Goal: Task Accomplishment & Management: Manage account settings

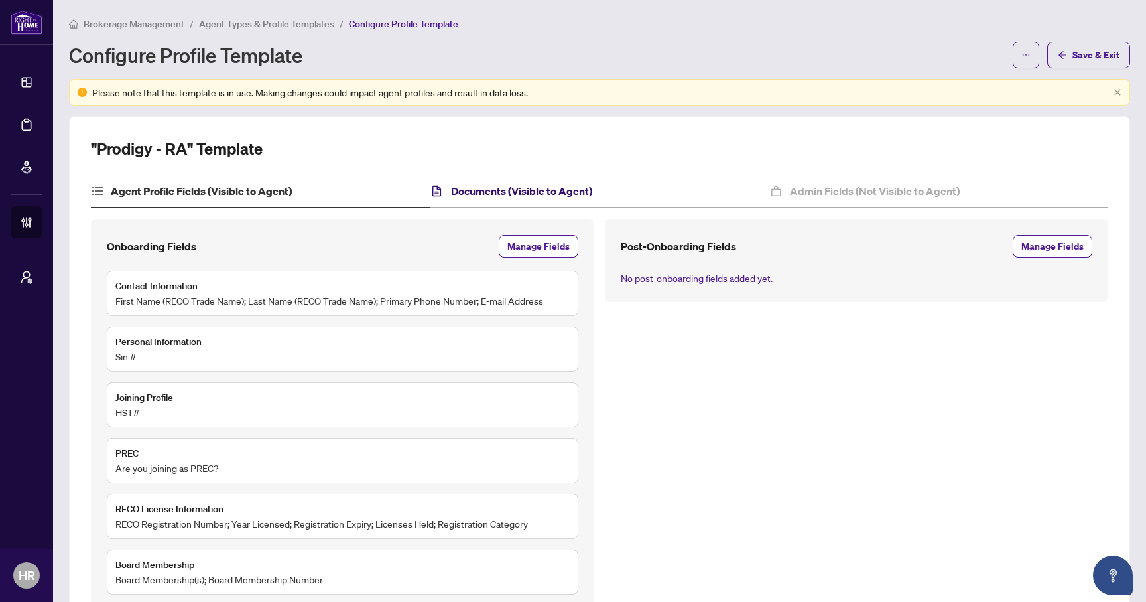
click at [487, 192] on h4 "Documents (Visible to Agent)" at bounding box center [521, 191] width 141 height 16
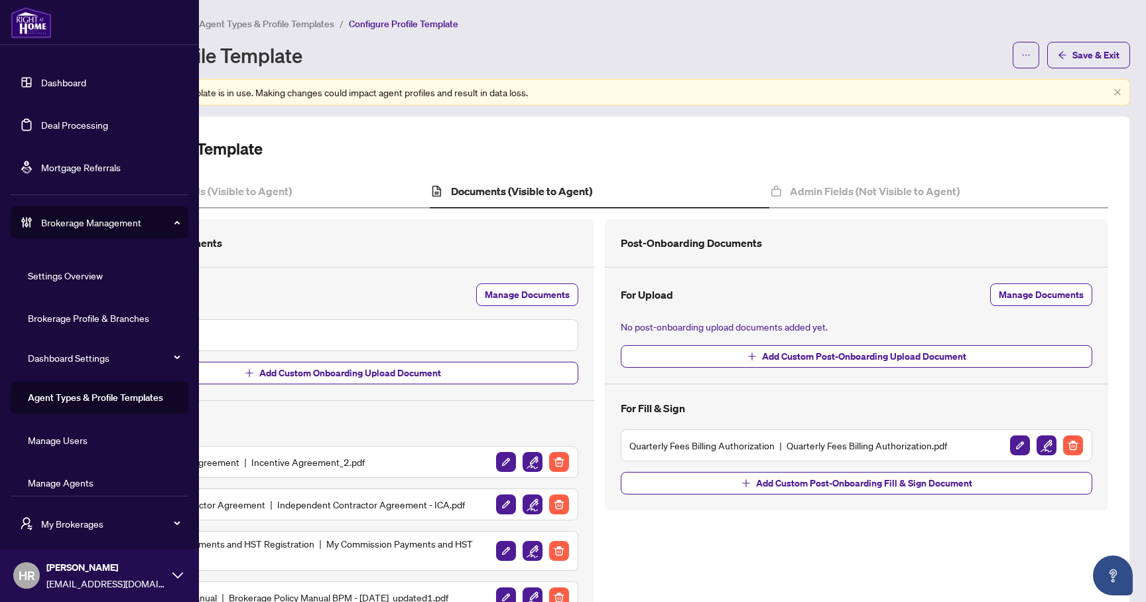
click at [62, 123] on link "Deal Processing" at bounding box center [74, 125] width 67 height 12
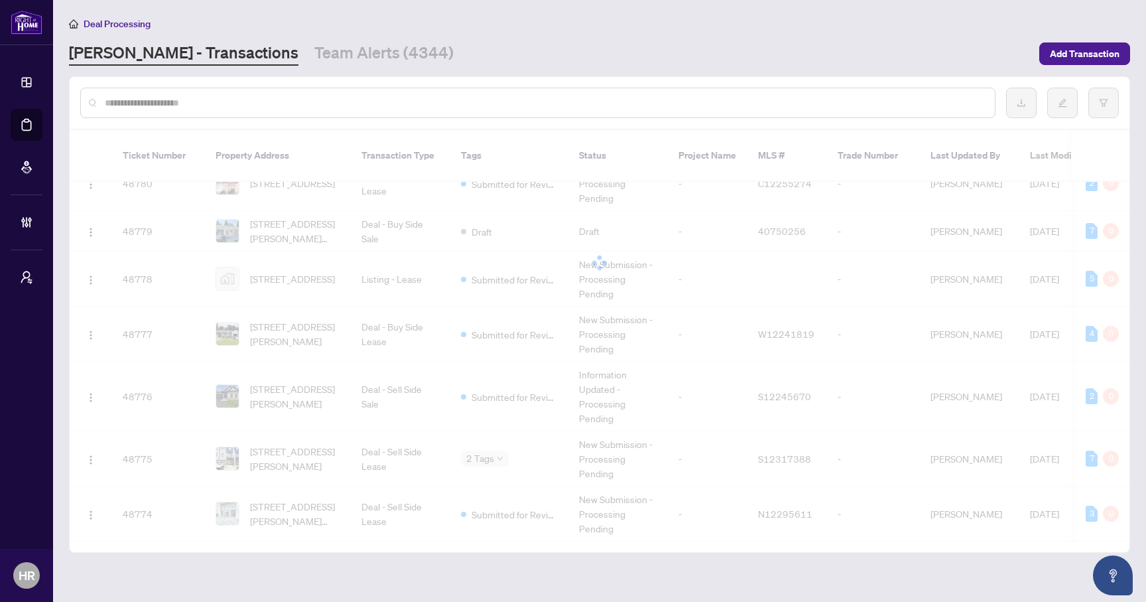
scroll to position [747, 0]
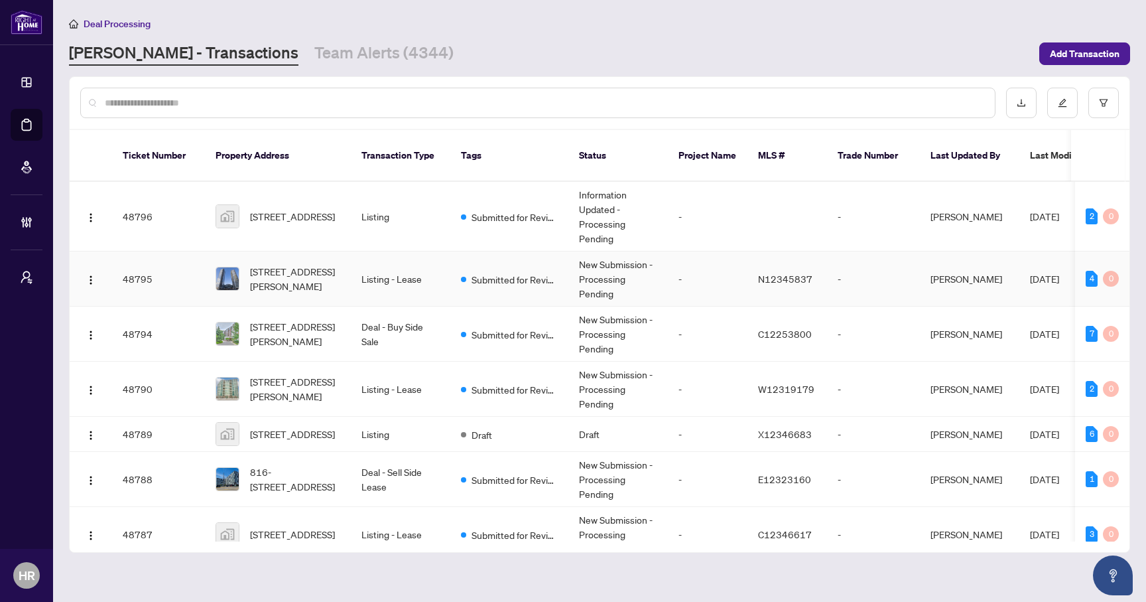
click at [448, 276] on td "Listing - Lease" at bounding box center [400, 278] width 99 height 55
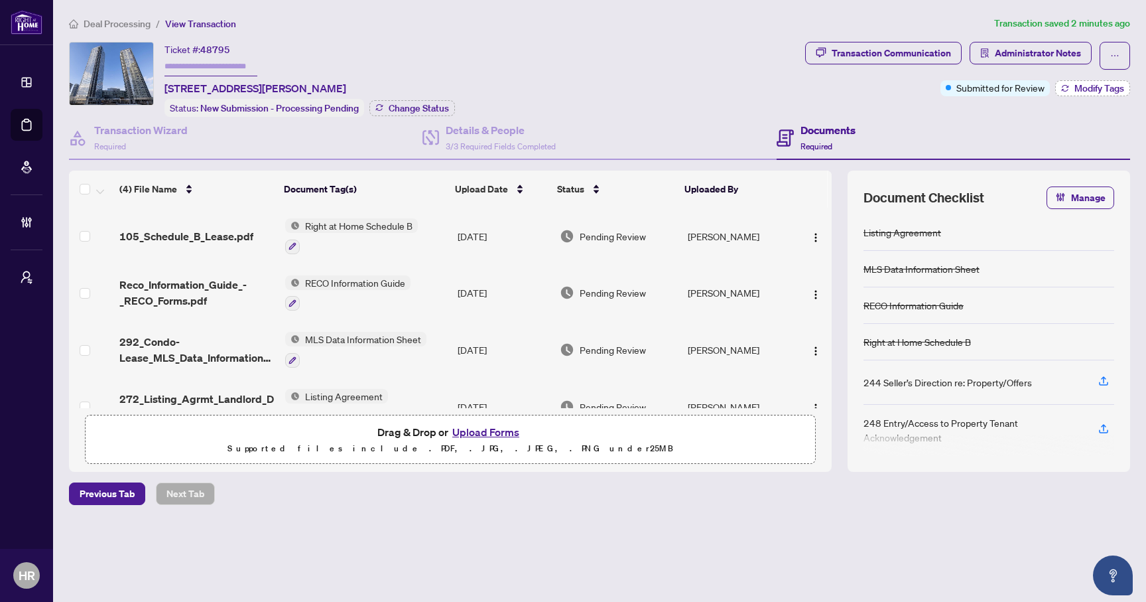
click at [1082, 85] on span "Modify Tags" at bounding box center [1099, 88] width 50 height 9
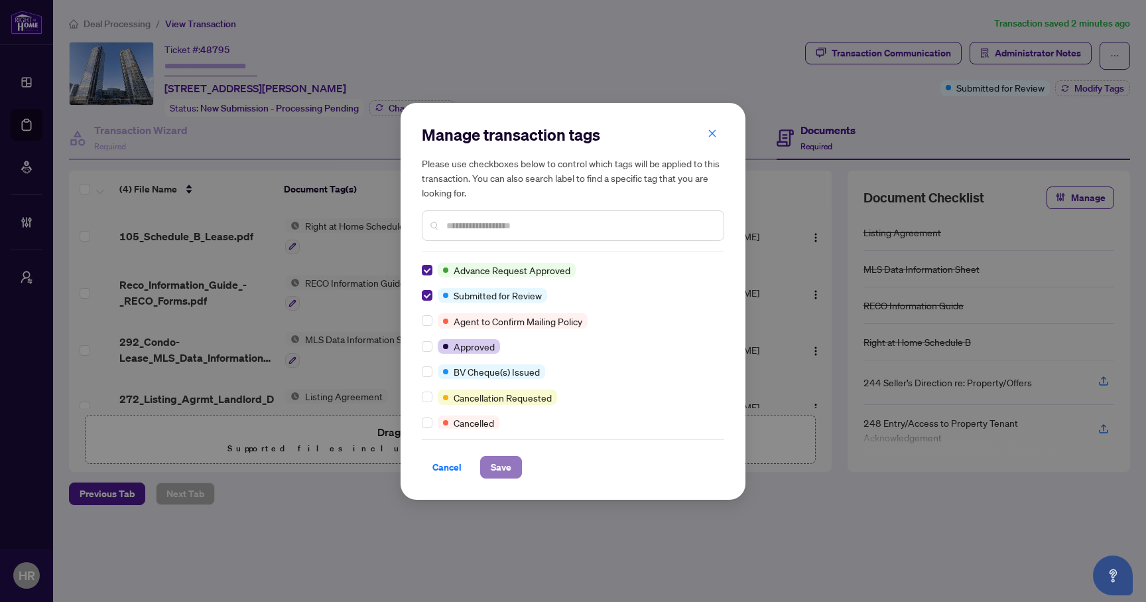
click at [497, 462] on span "Save" at bounding box center [501, 466] width 21 height 21
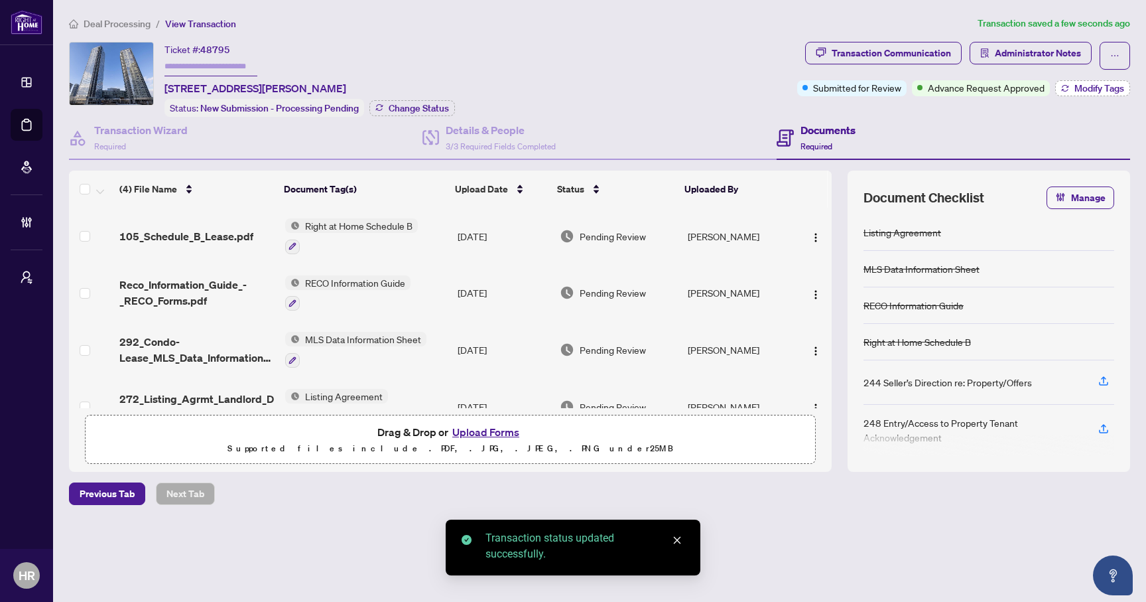
click at [1080, 88] on span "Modify Tags" at bounding box center [1099, 88] width 50 height 9
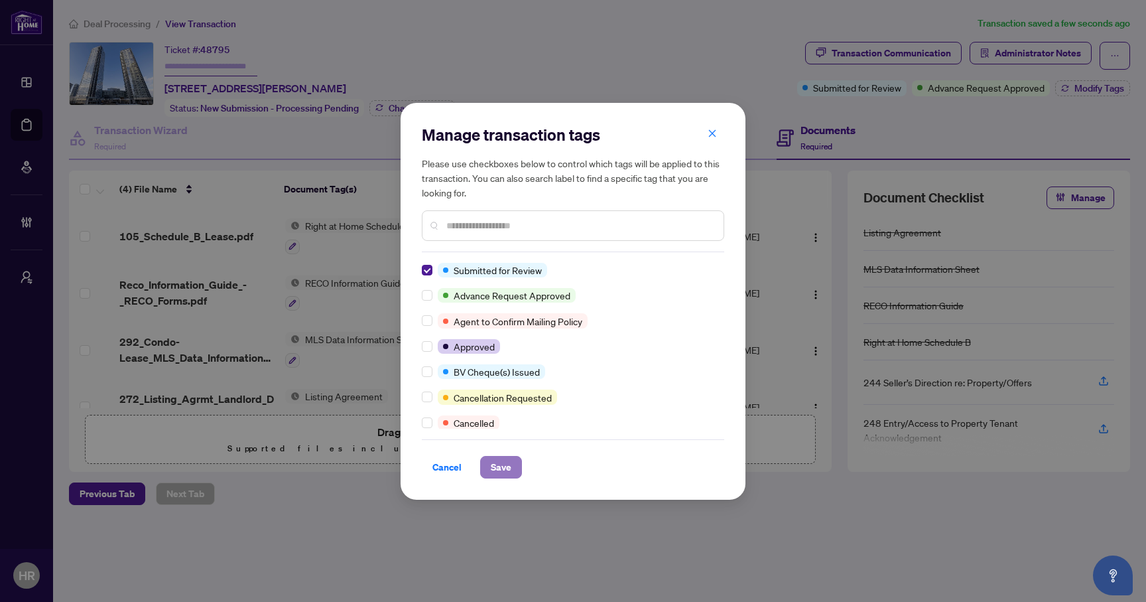
click at [495, 463] on span "Save" at bounding box center [501, 466] width 21 height 21
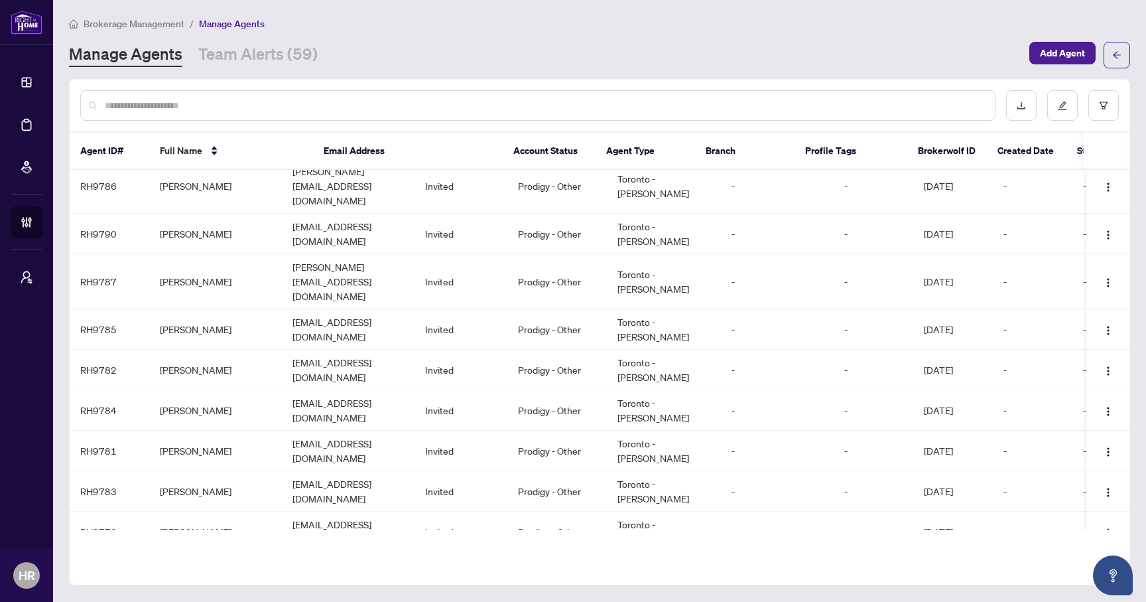
scroll to position [6884, 0]
